Goal: Navigation & Orientation: Find specific page/section

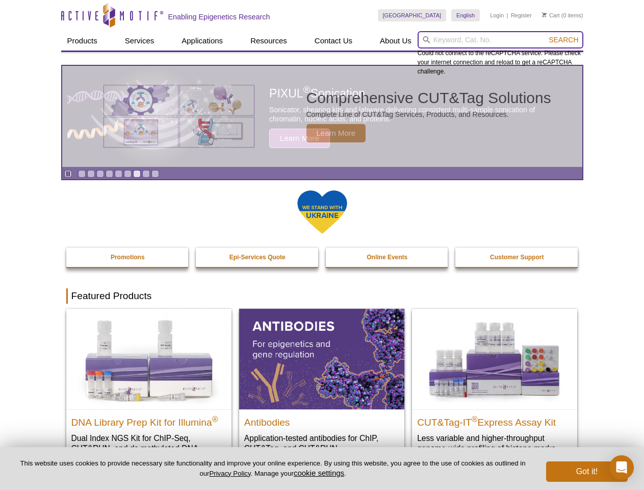
click at [501, 40] on input "search" at bounding box center [501, 39] width 166 height 17
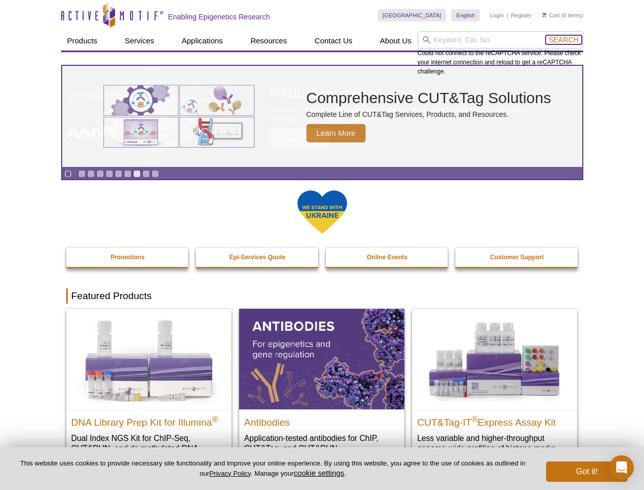
click at [564, 40] on span "Search" at bounding box center [564, 40] width 30 height 8
click at [68, 173] on icon "Pause" at bounding box center [68, 173] width 7 height 7
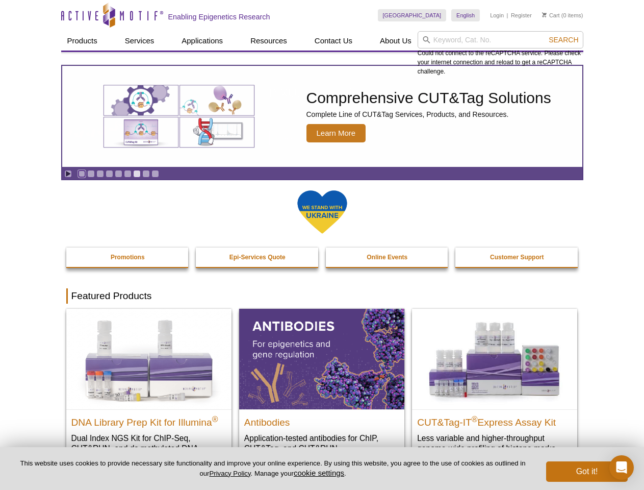
click at [82, 173] on link "Go to slide 1" at bounding box center [82, 174] width 8 height 8
click at [91, 173] on link "Go to slide 2" at bounding box center [91, 174] width 8 height 8
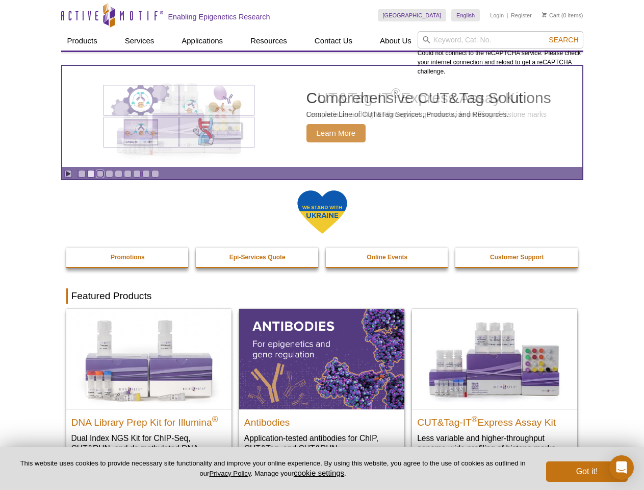
click at [100, 173] on link "Go to slide 3" at bounding box center [100, 174] width 8 height 8
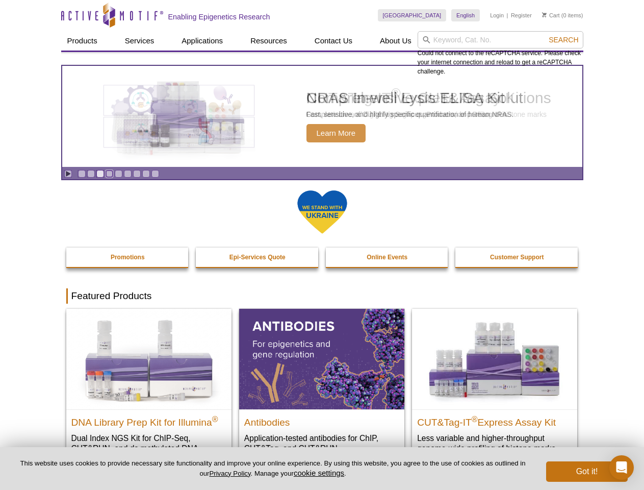
click at [109, 173] on link "Go to slide 4" at bounding box center [110, 174] width 8 height 8
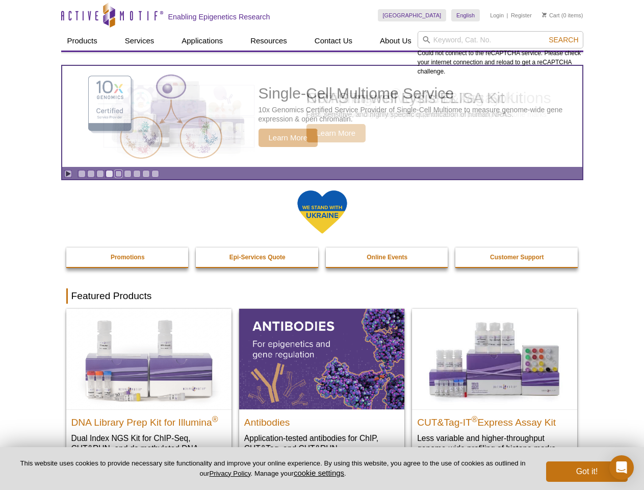
click at [118, 173] on link "Go to slide 5" at bounding box center [119, 174] width 8 height 8
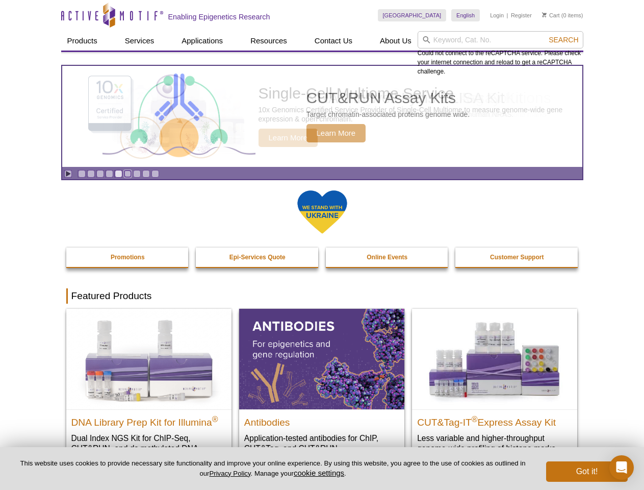
click at [128, 173] on link "Go to slide 6" at bounding box center [128, 174] width 8 height 8
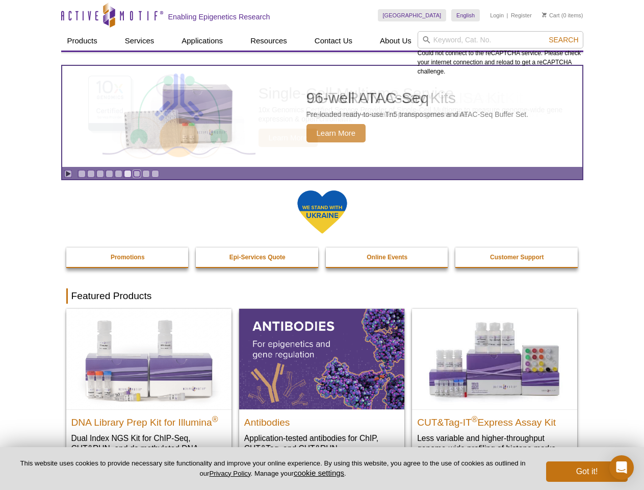
click at [137, 173] on link "Go to slide 7" at bounding box center [137, 174] width 8 height 8
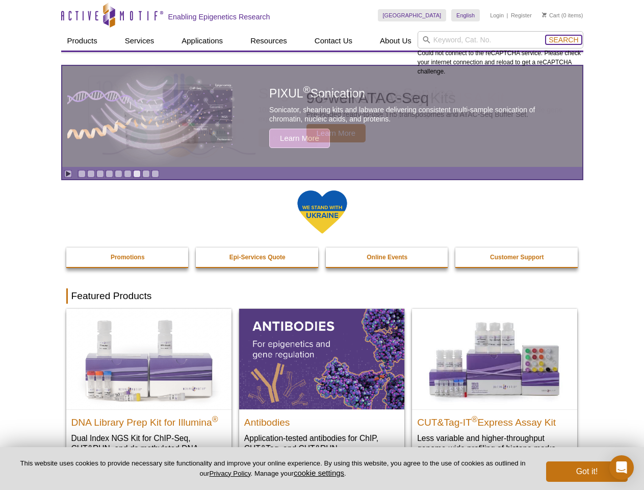
click at [564, 40] on span "Search" at bounding box center [564, 40] width 30 height 8
